Goal: Information Seeking & Learning: Learn about a topic

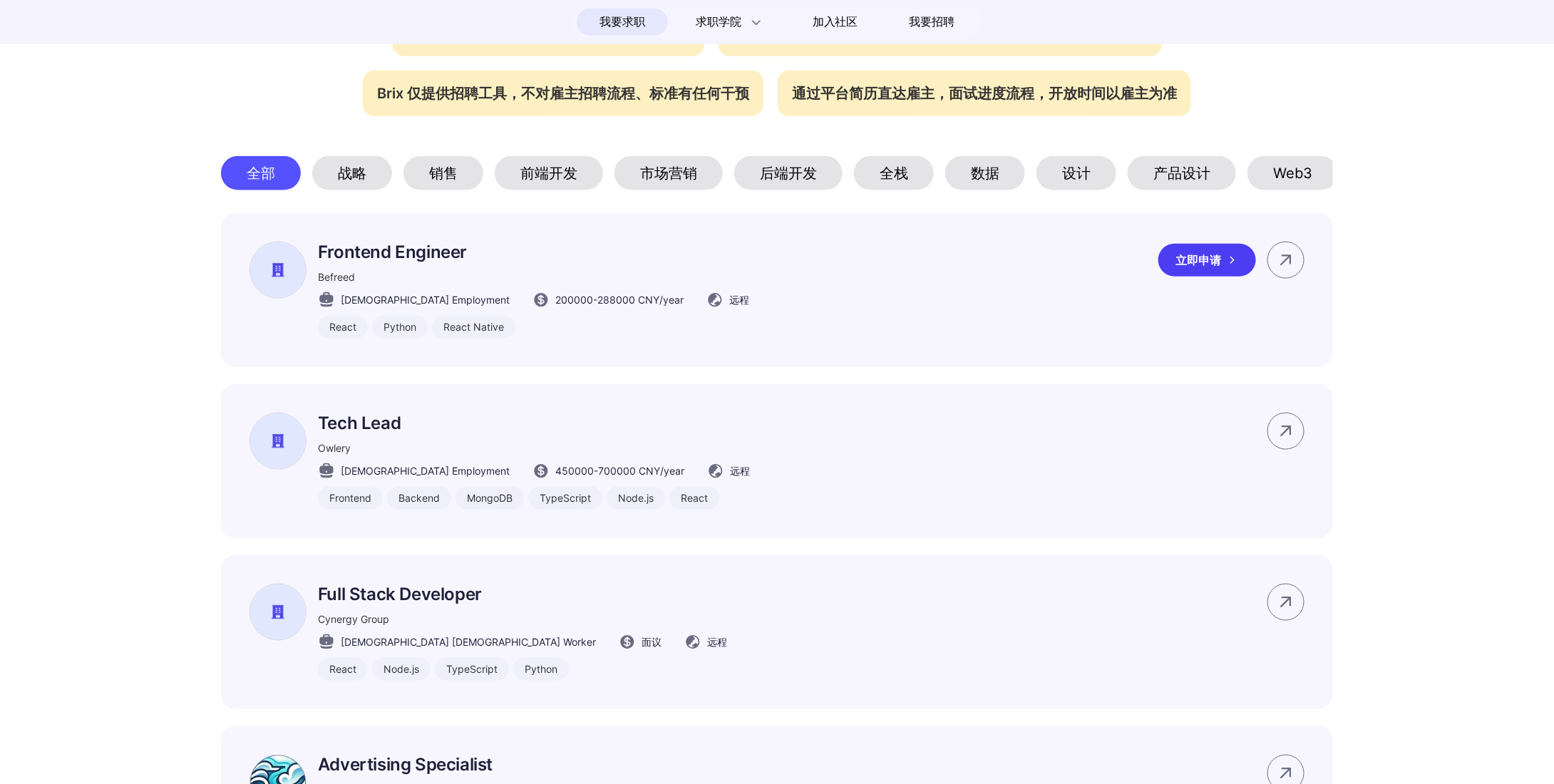
scroll to position [642, 0]
click at [1187, 189] on div "产品设计" at bounding box center [1181, 173] width 109 height 34
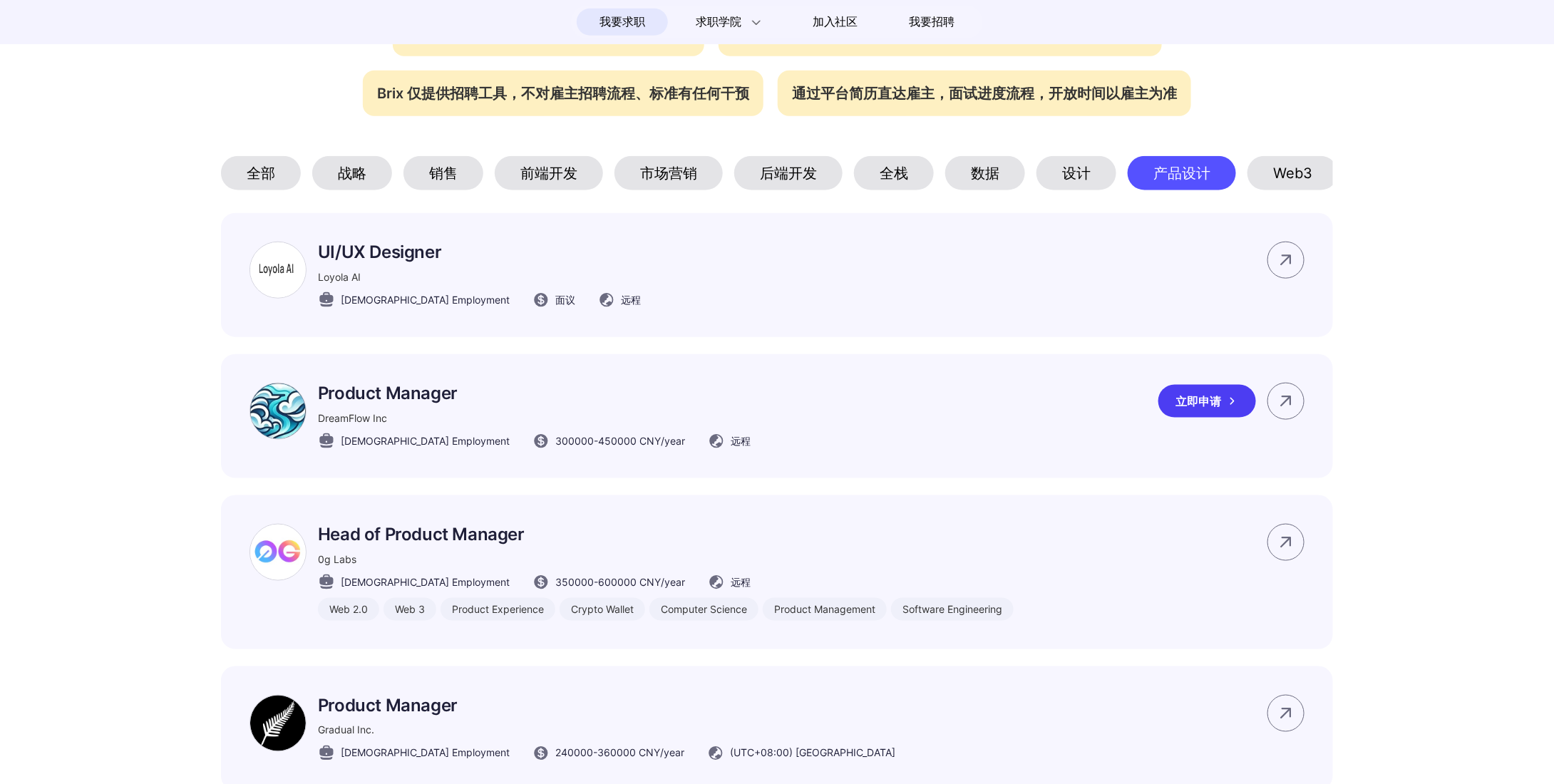
click at [408, 403] on p "Product Manager" at bounding box center [534, 393] width 432 height 21
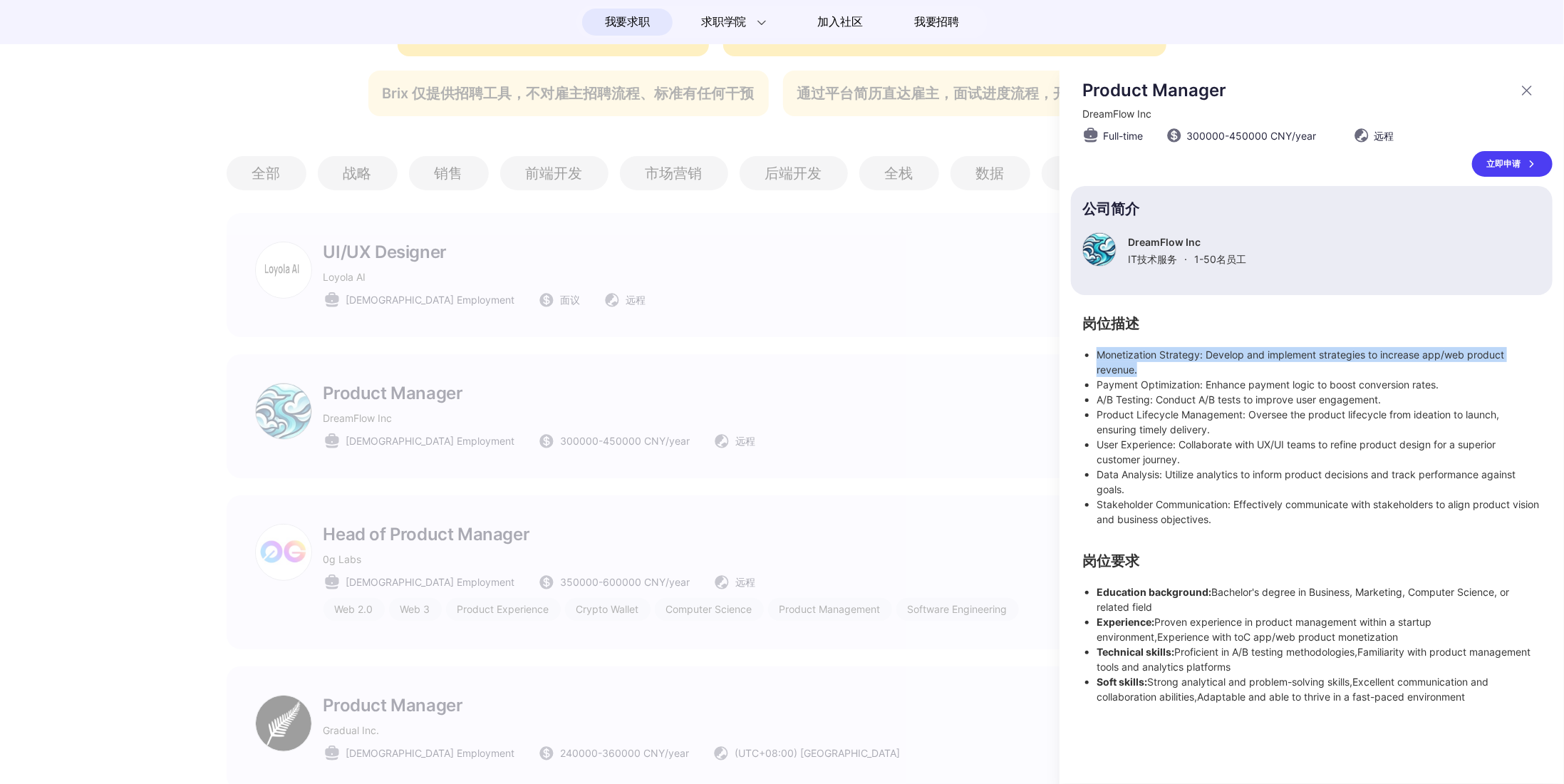
drag, startPoint x: 1096, startPoint y: 353, endPoint x: 1162, endPoint y: 363, distance: 66.8
click at [1162, 363] on ul "Monetization Strategy: Develop and implement strategies to increase app/web pro…" at bounding box center [1312, 436] width 459 height 179
click at [1185, 421] on li "Product Lifecycle Management: Oversee the product lifecycle from ideation to la…" at bounding box center [1318, 421] width 444 height 30
click at [1027, 569] on div at bounding box center [782, 423] width 1564 height 721
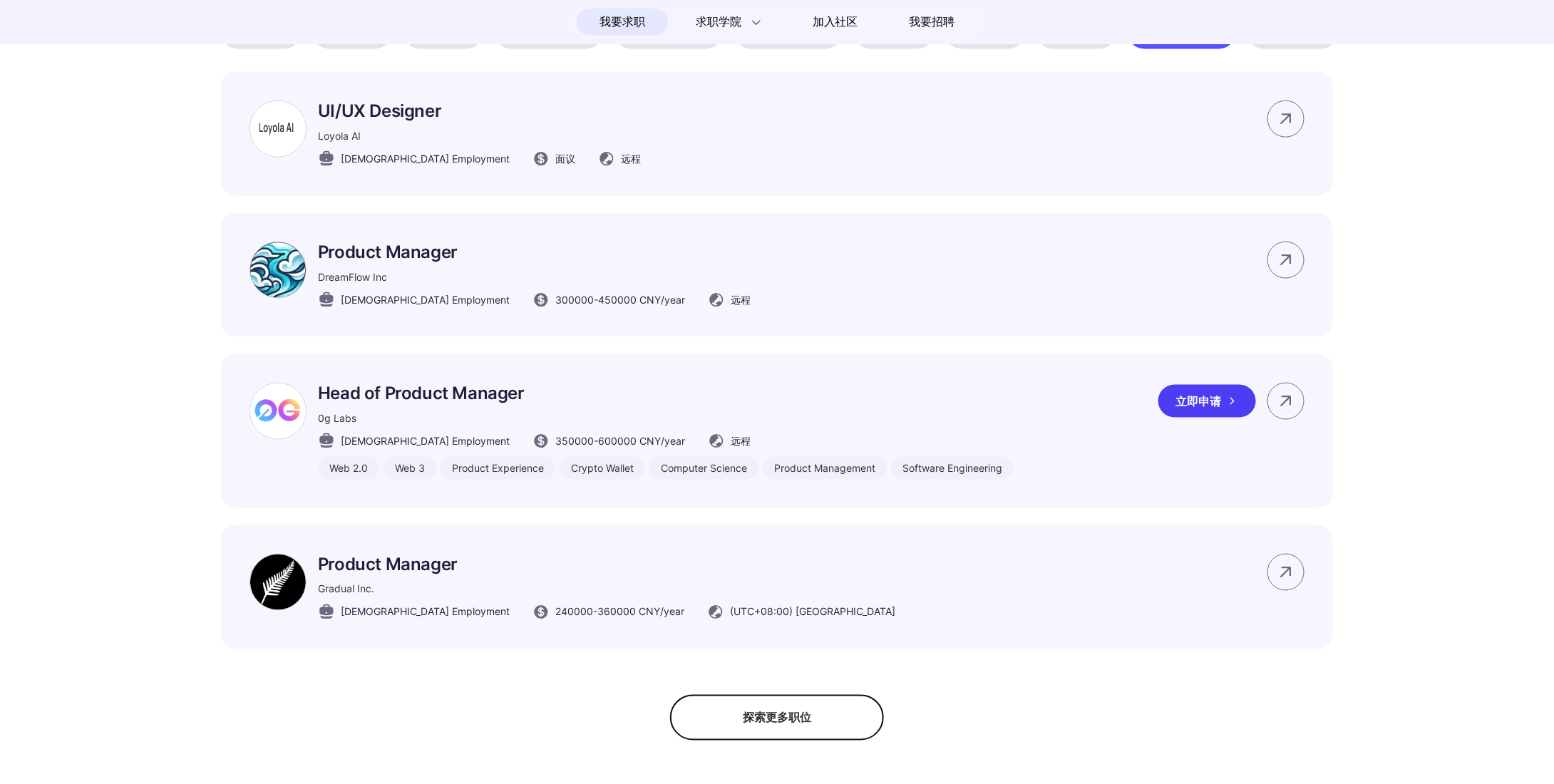
scroll to position [784, 0]
click at [661, 595] on div "Gradual Inc." at bounding box center [606, 588] width 577 height 15
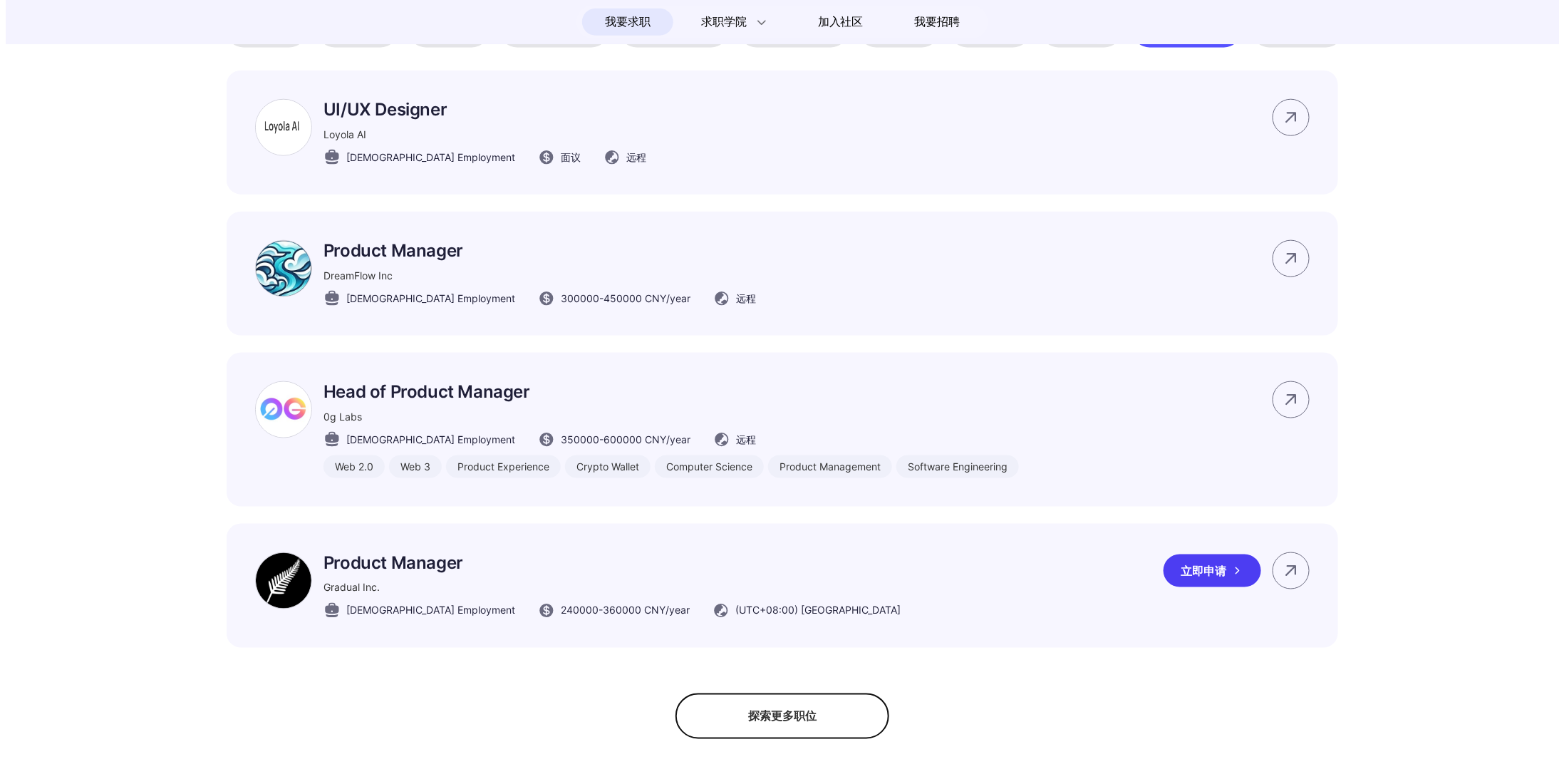
scroll to position [0, 0]
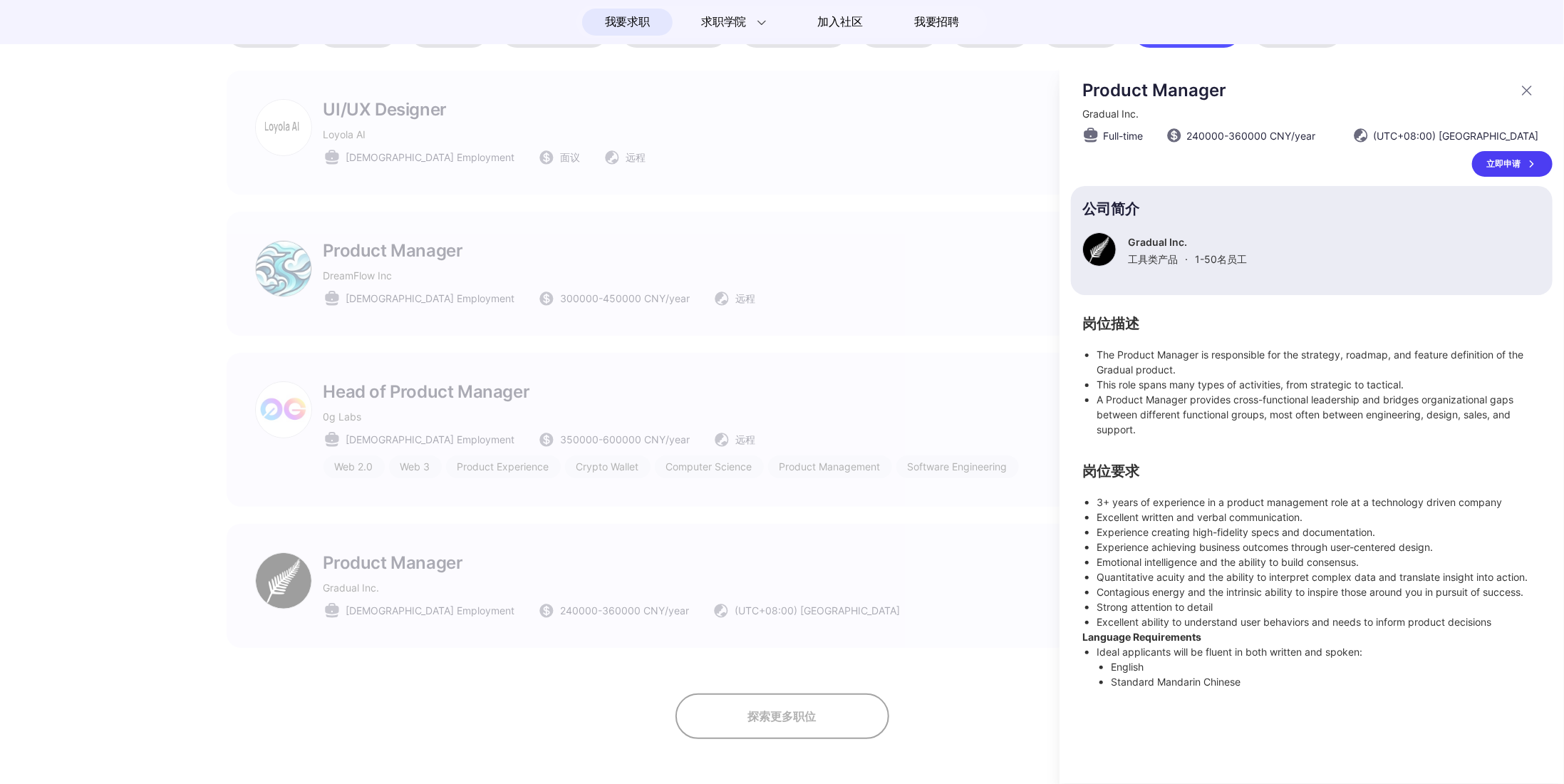
click at [881, 493] on div at bounding box center [782, 423] width 1564 height 721
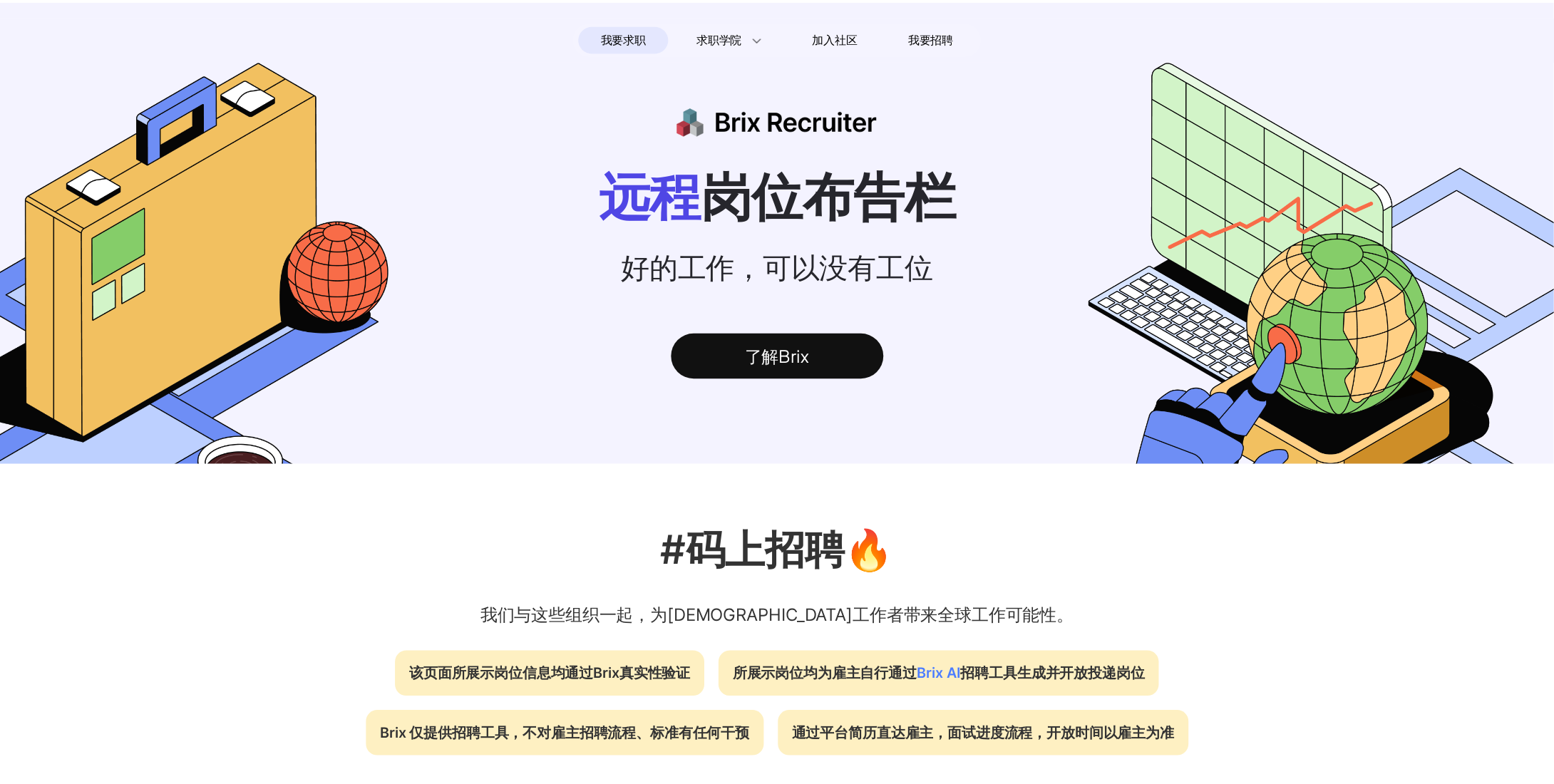
scroll to position [784, 0]
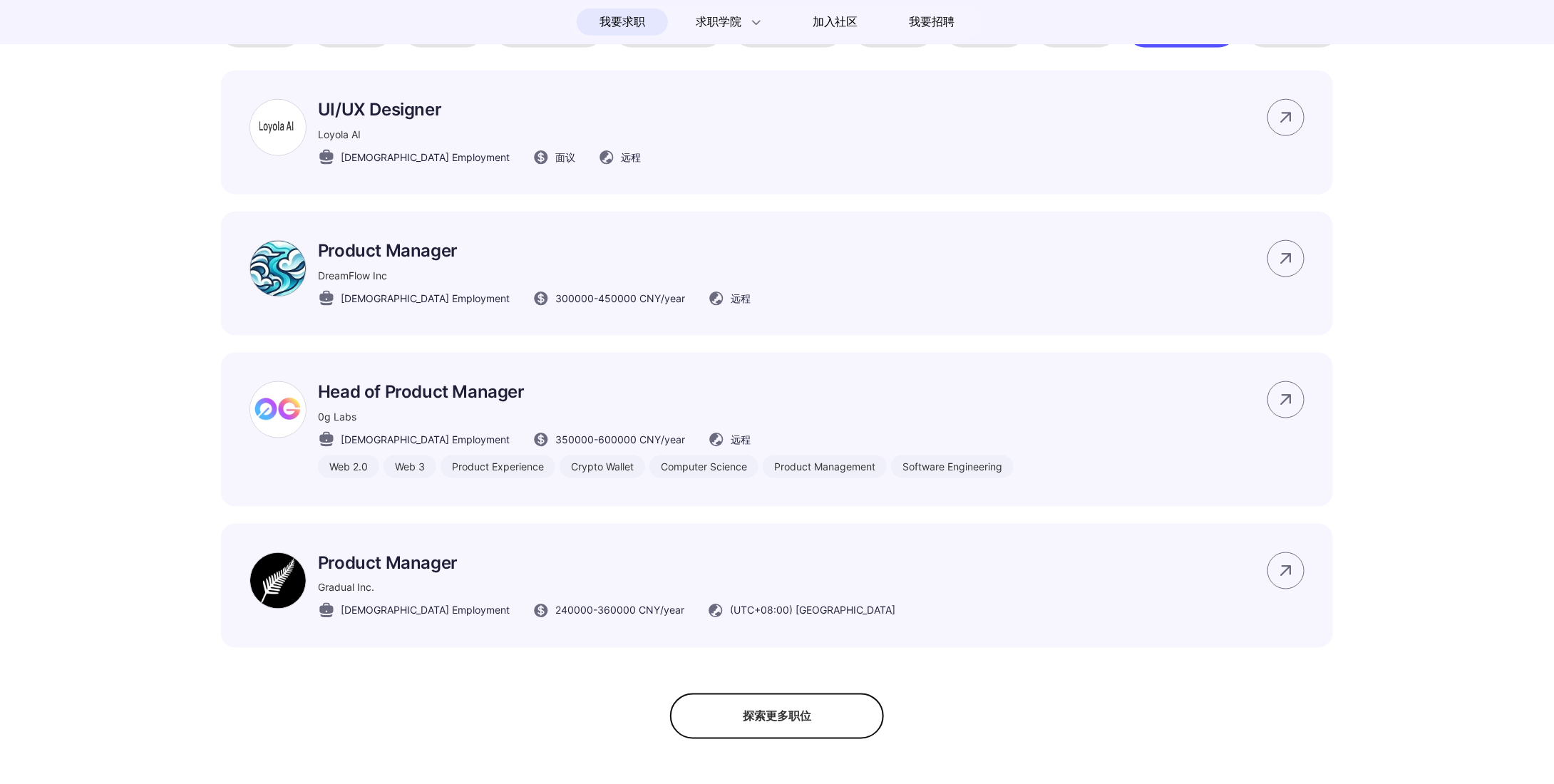
click at [816, 739] on div "探索更多职位" at bounding box center [777, 716] width 214 height 46
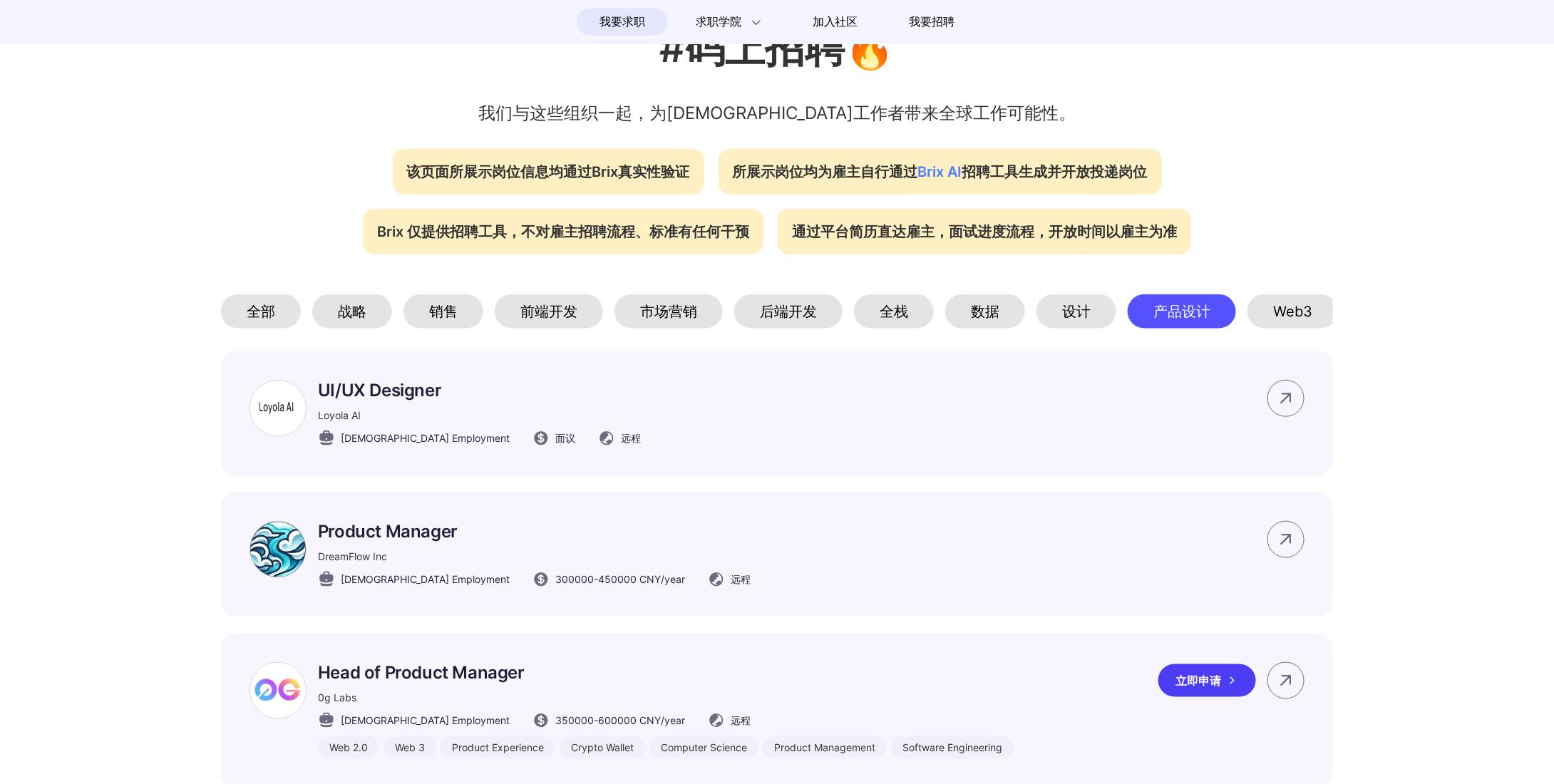
scroll to position [499, 0]
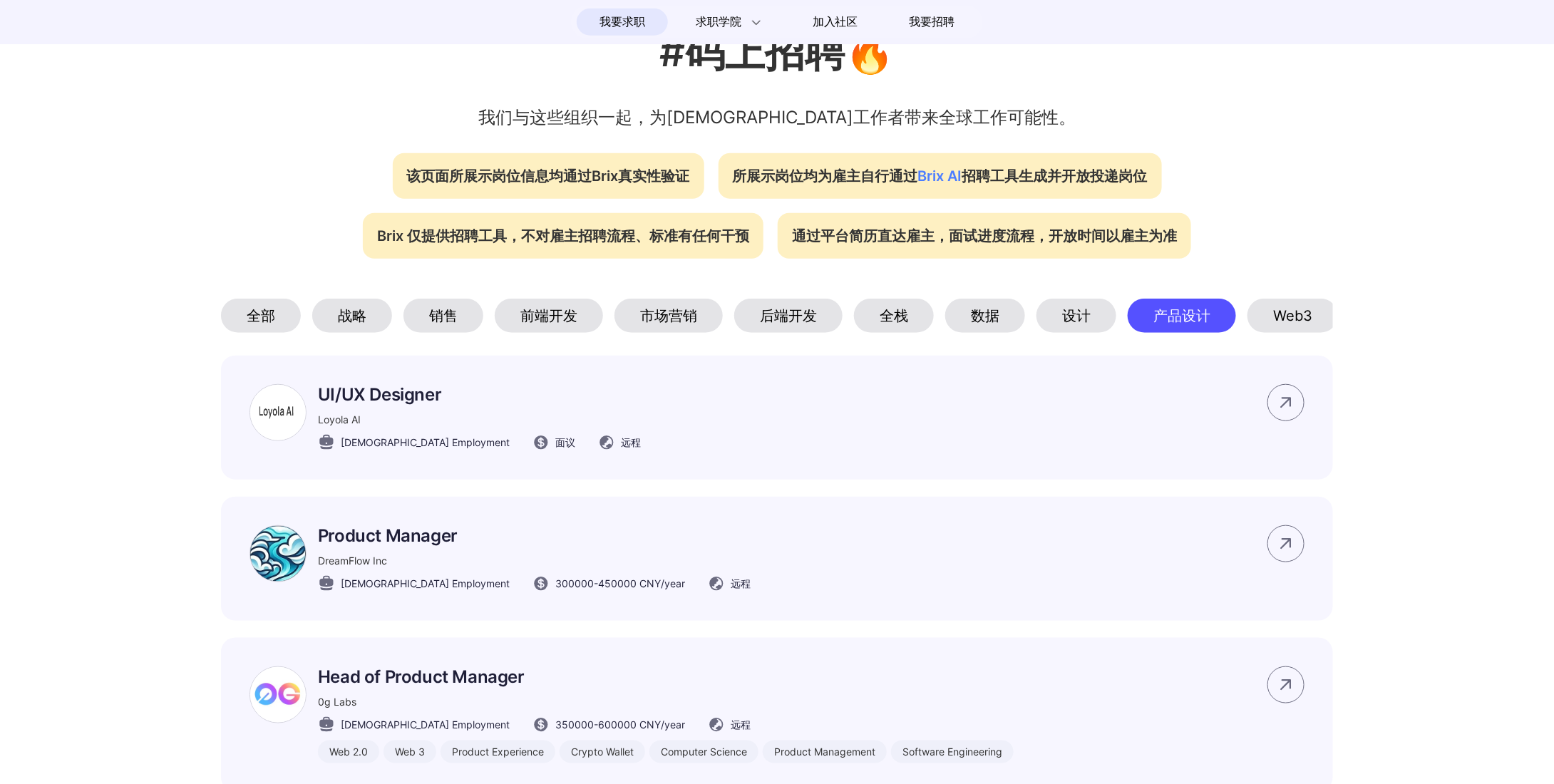
click at [1188, 327] on div "产品设计" at bounding box center [1181, 316] width 109 height 34
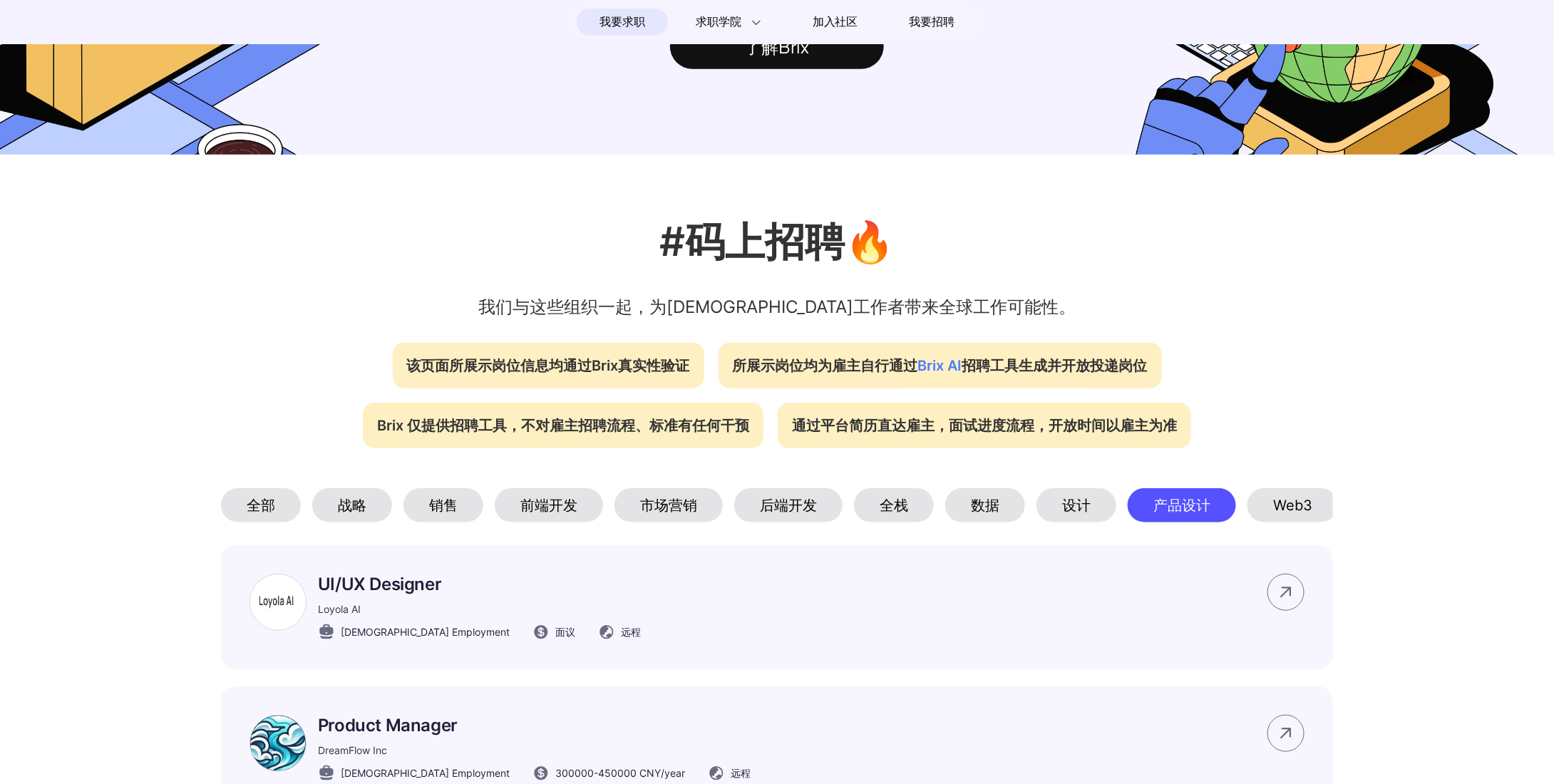
scroll to position [289, 0]
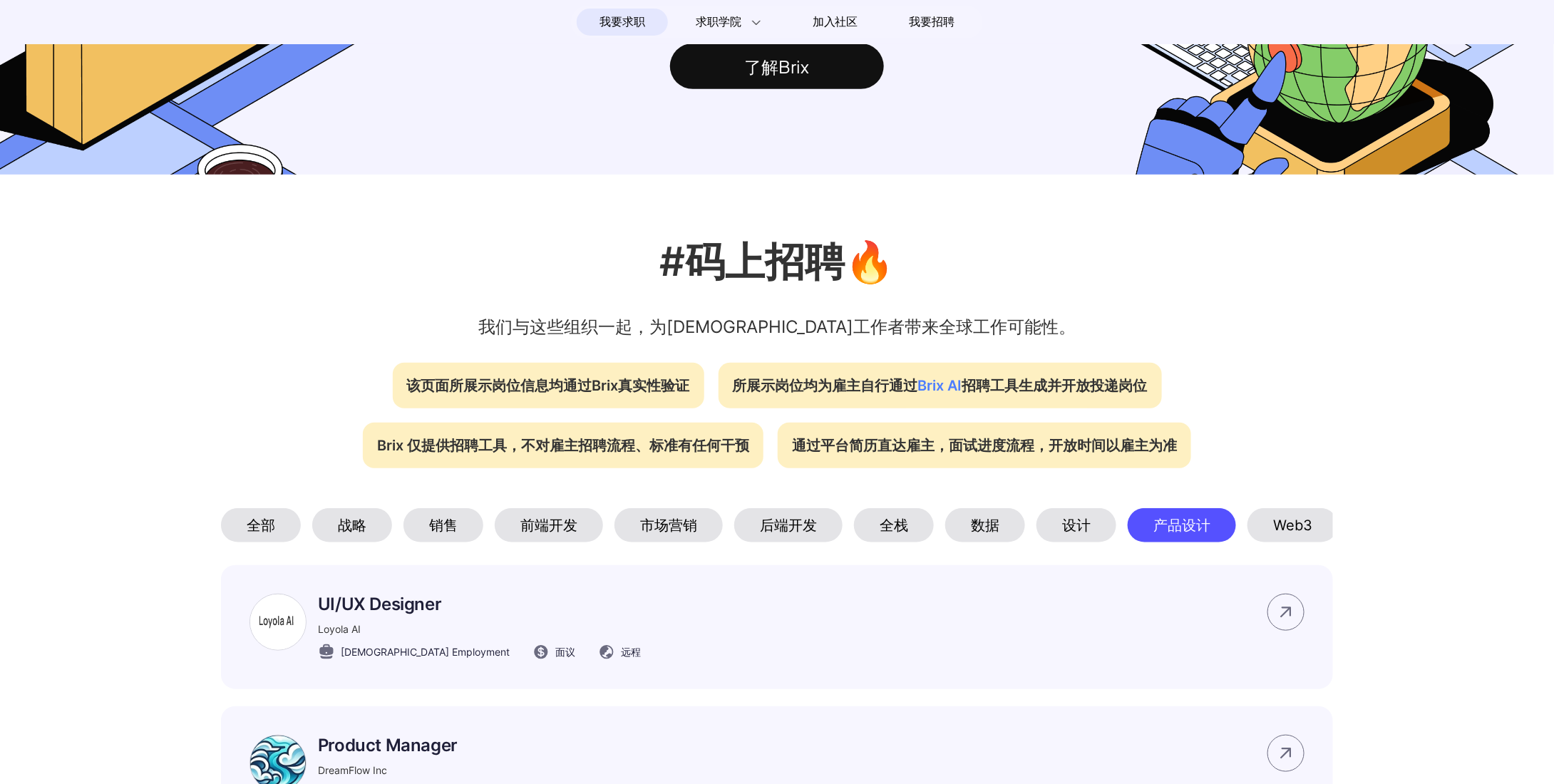
drag, startPoint x: 1087, startPoint y: 562, endPoint x: 1101, endPoint y: 561, distance: 14.0
click at [1101, 561] on section "#码上招聘🔥 我们与这些组织一起，为[DEMOGRAPHIC_DATA]工作者带来全球工作可能性。 该页面所展示岗位信息均通过Brix真实性验证 所展示岗位均…" at bounding box center [777, 704] width 1554 height 1058
click at [357, 538] on div "战略" at bounding box center [352, 525] width 80 height 34
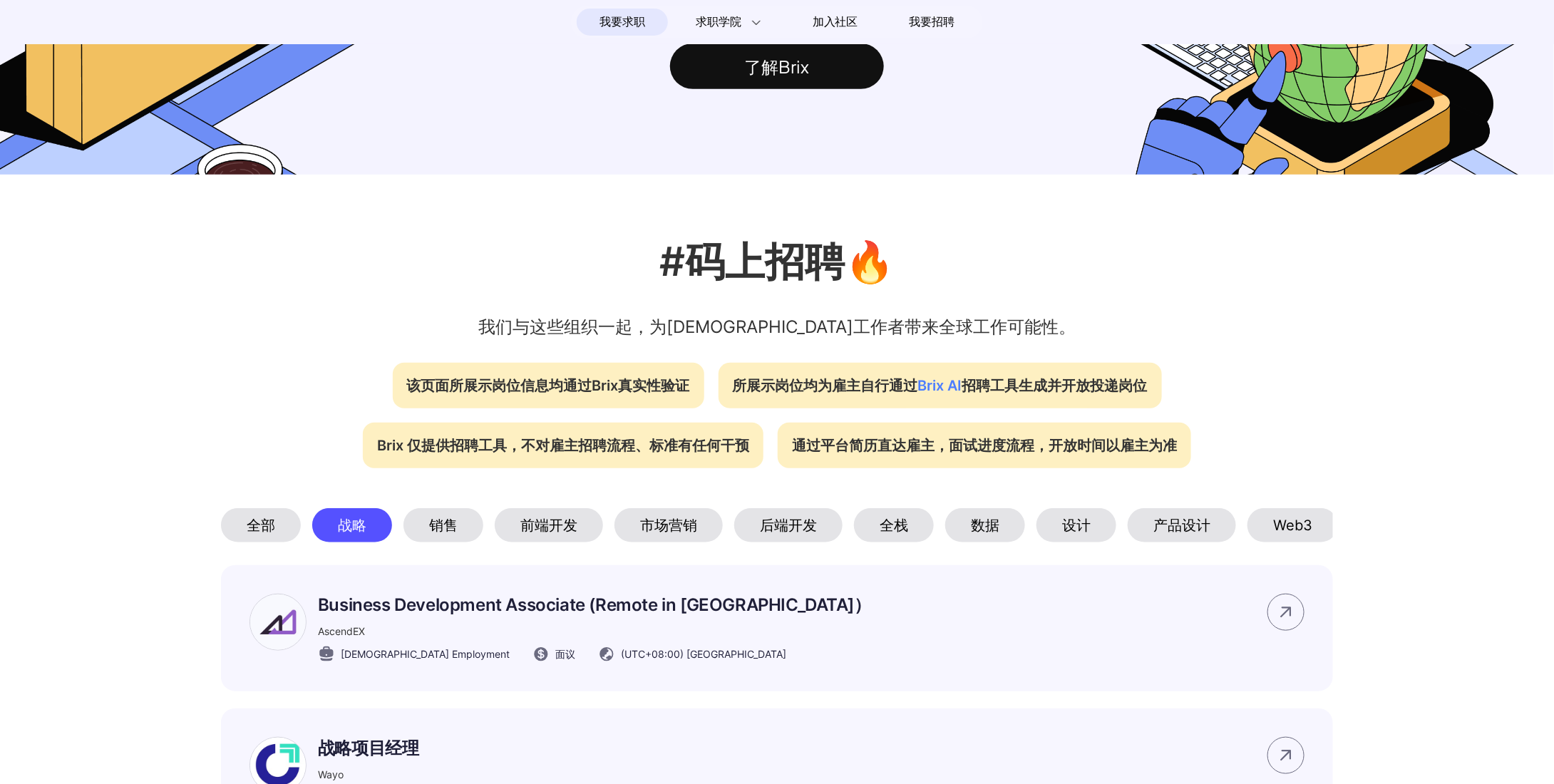
click at [1048, 538] on div "设计" at bounding box center [1076, 525] width 80 height 34
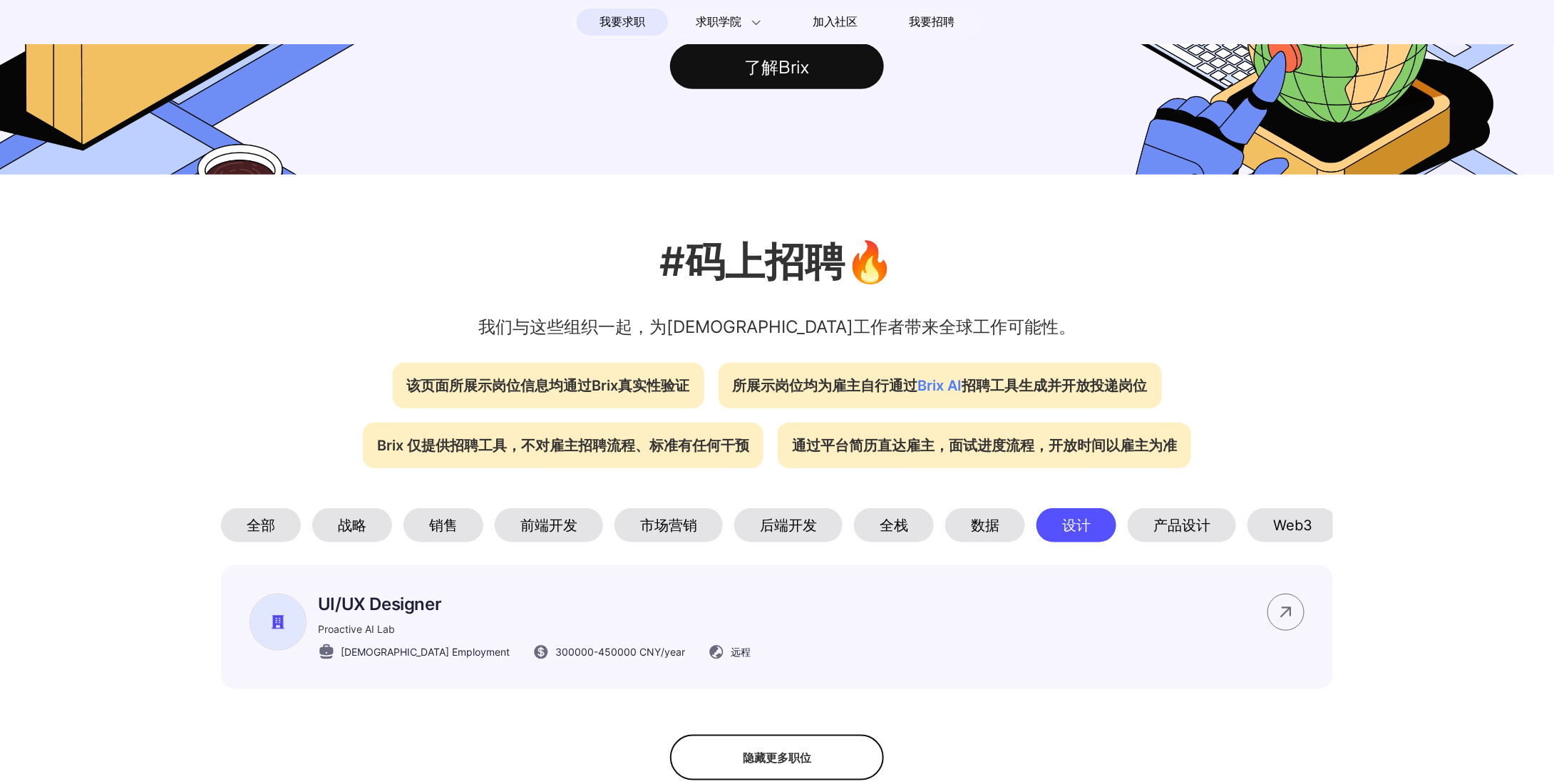
click at [1170, 538] on div "产品设计" at bounding box center [1181, 525] width 109 height 34
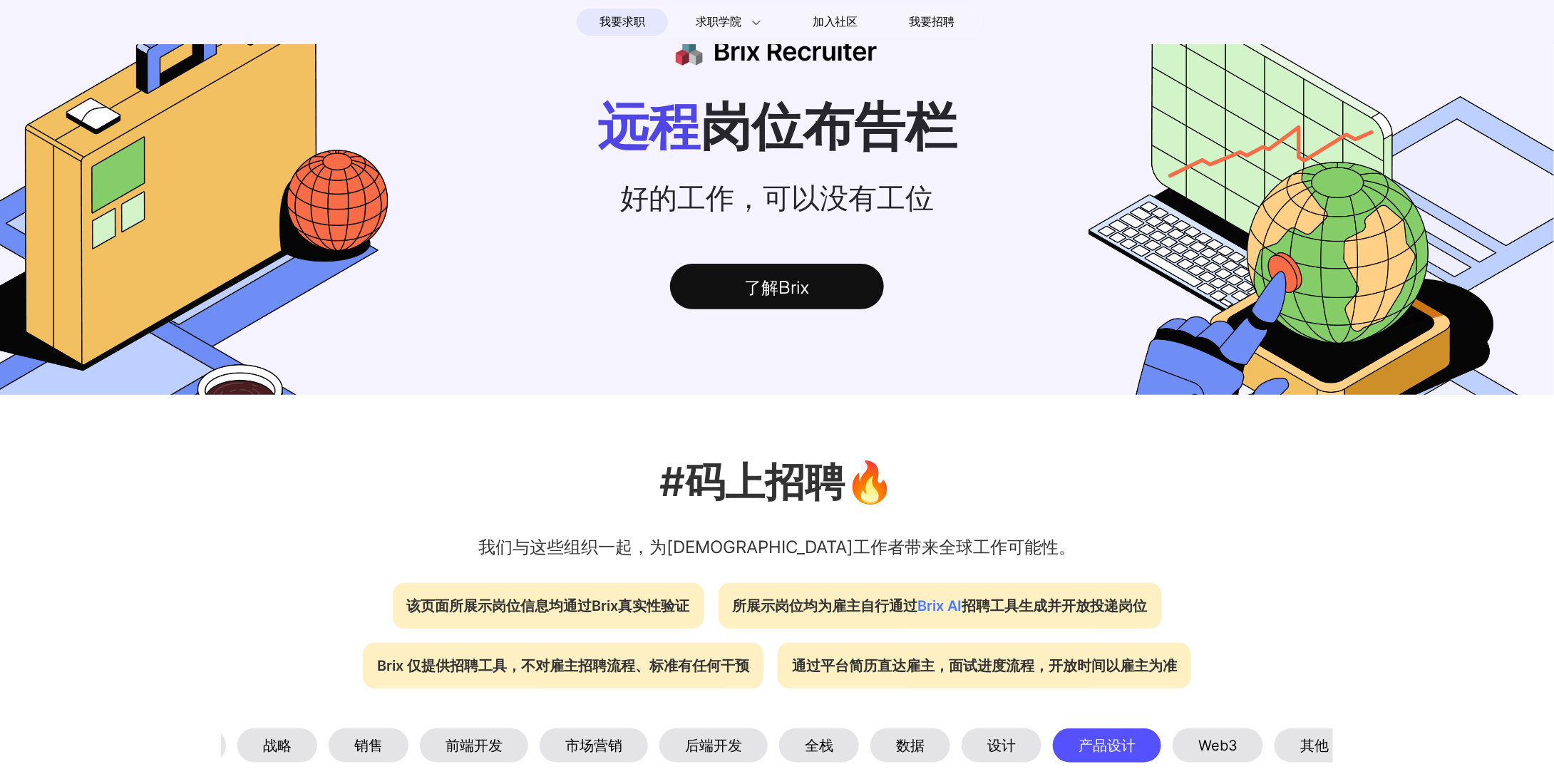
scroll to position [72, 0]
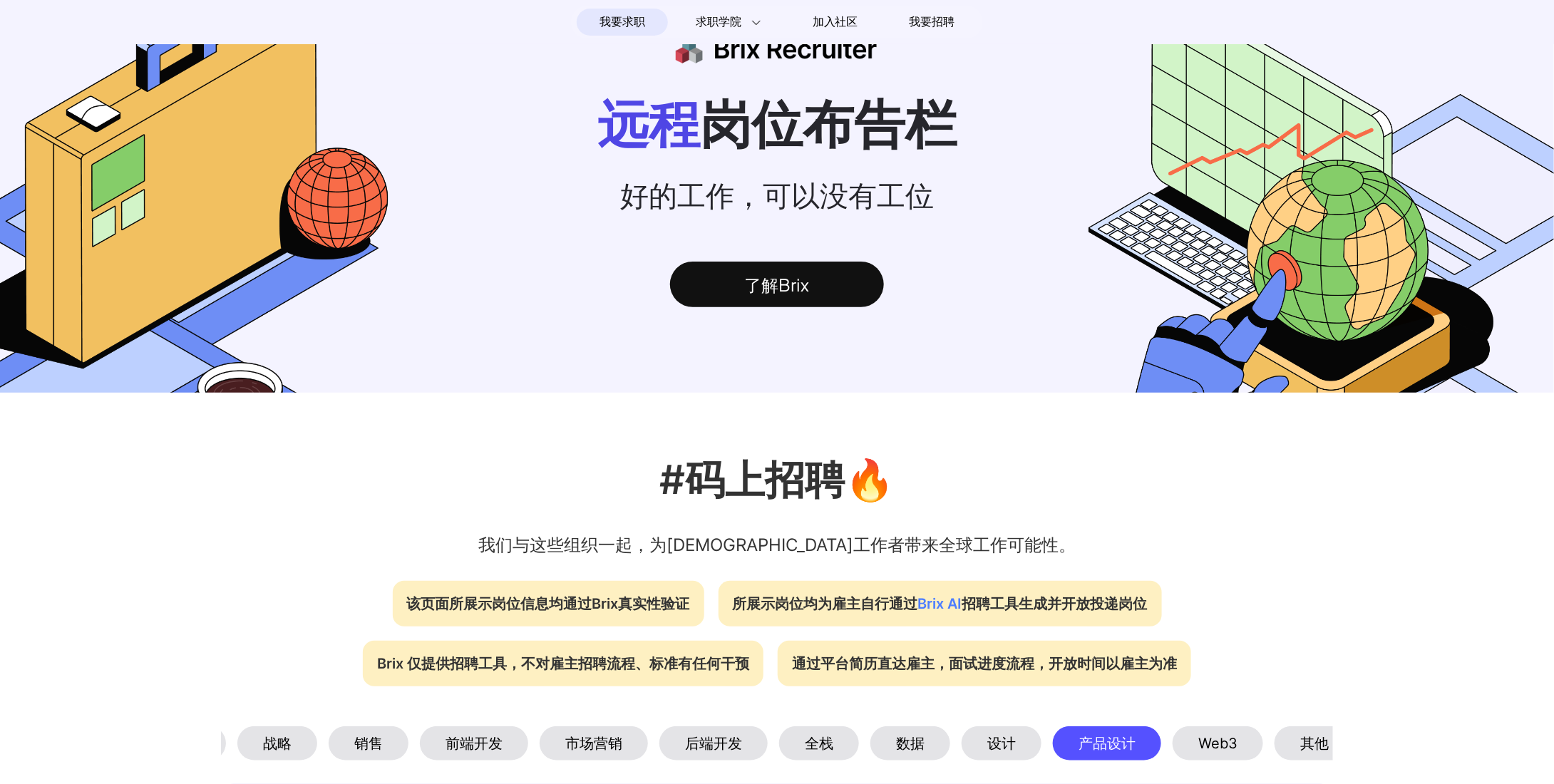
click at [759, 277] on div "了解Brix" at bounding box center [777, 284] width 214 height 46
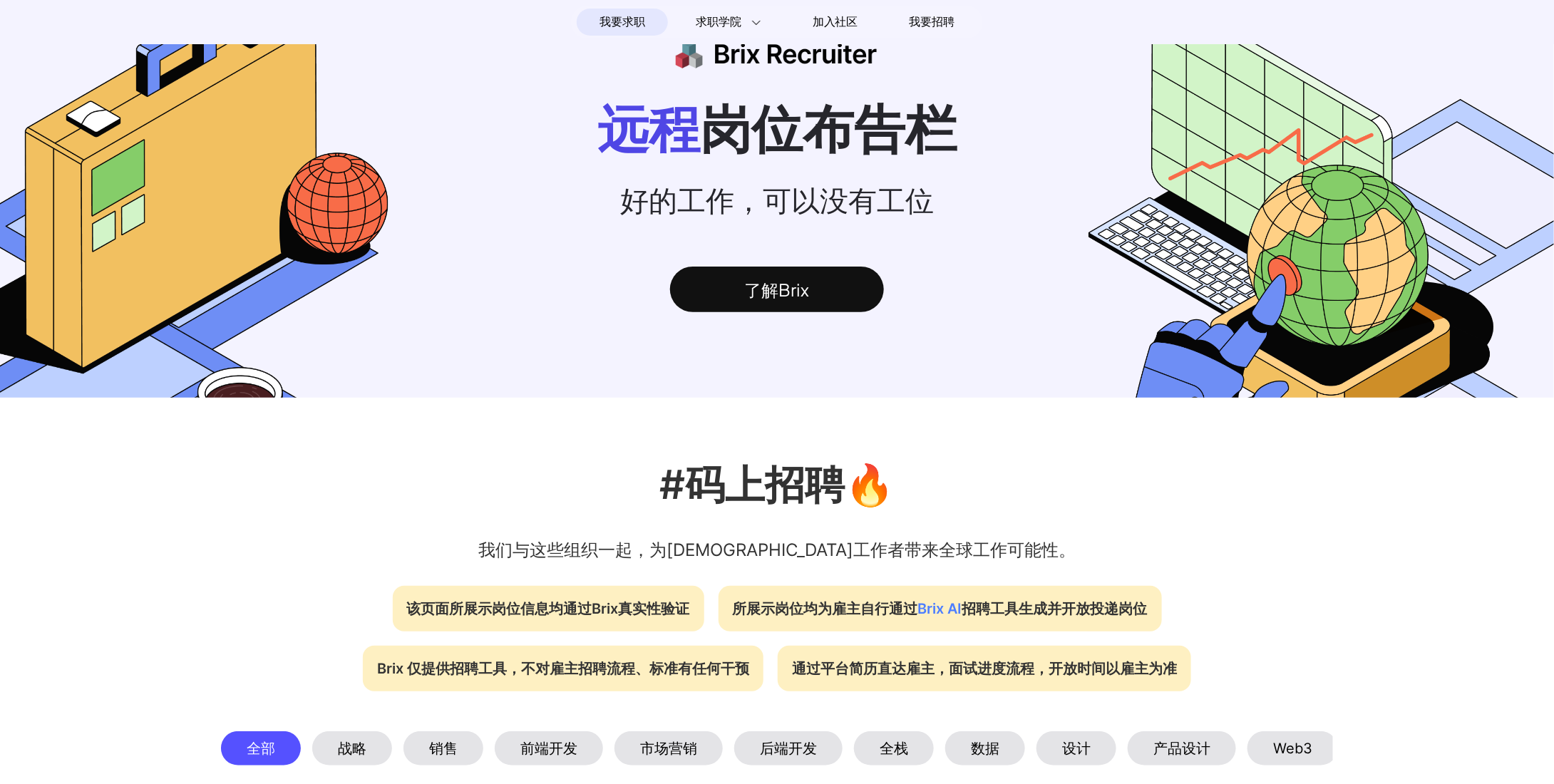
scroll to position [285, 0]
